Goal: Task Accomplishment & Management: Manage account settings

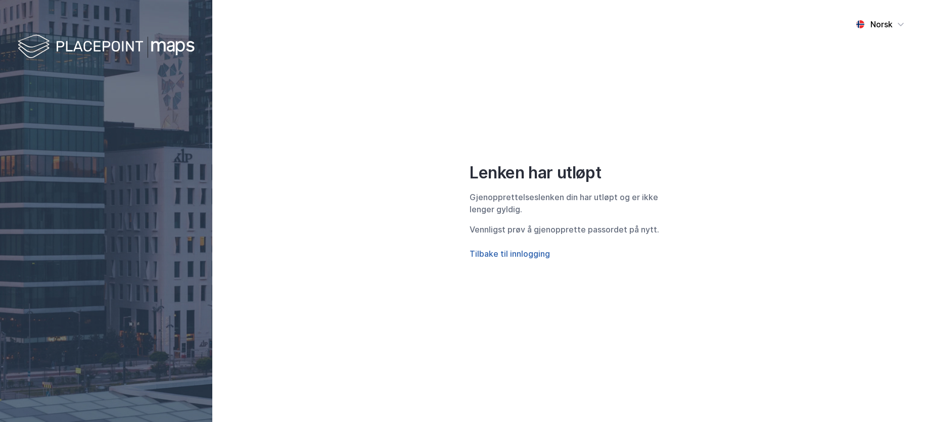
click at [511, 249] on button "Tilbake til innlogging" at bounding box center [510, 254] width 80 height 12
